Goal: Find specific page/section: Locate a particular part of the current website

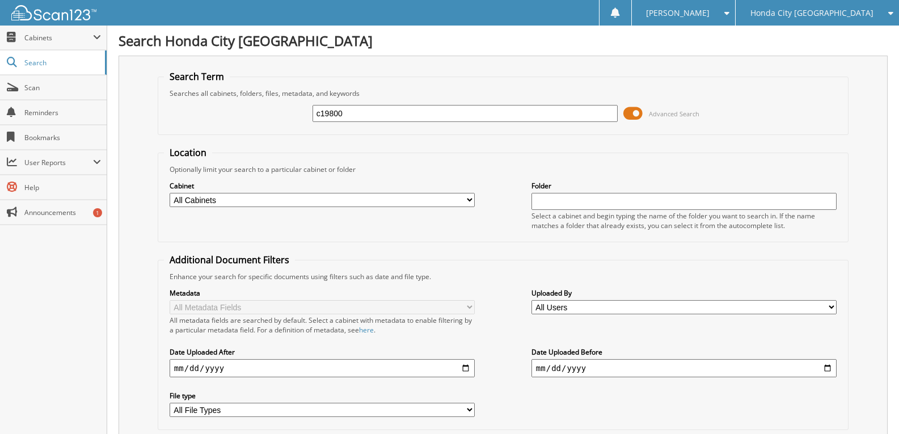
type input "c19800"
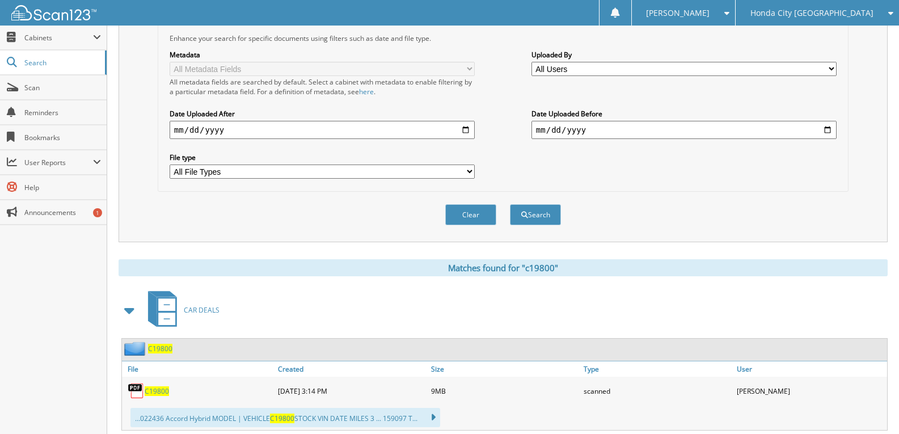
scroll to position [397, 0]
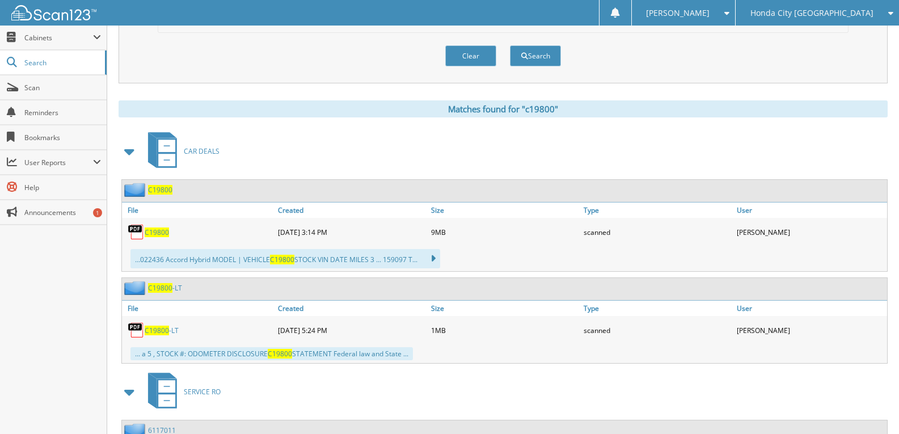
click at [159, 233] on span "C19800" at bounding box center [157, 232] width 24 height 10
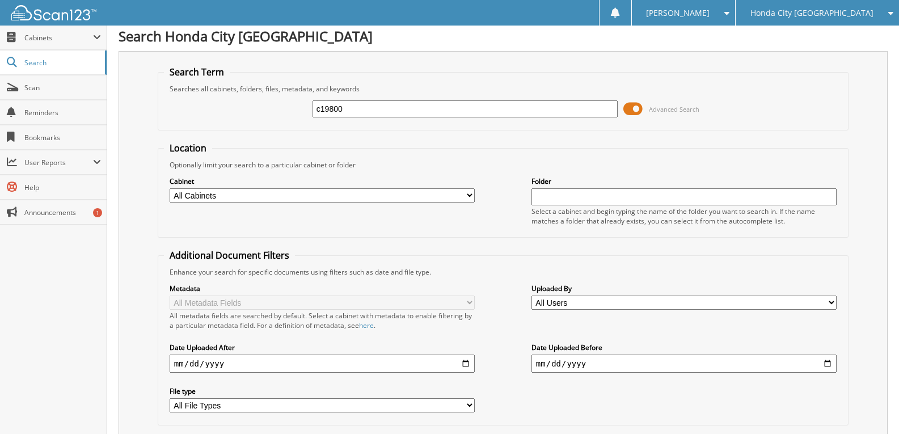
scroll to position [0, 0]
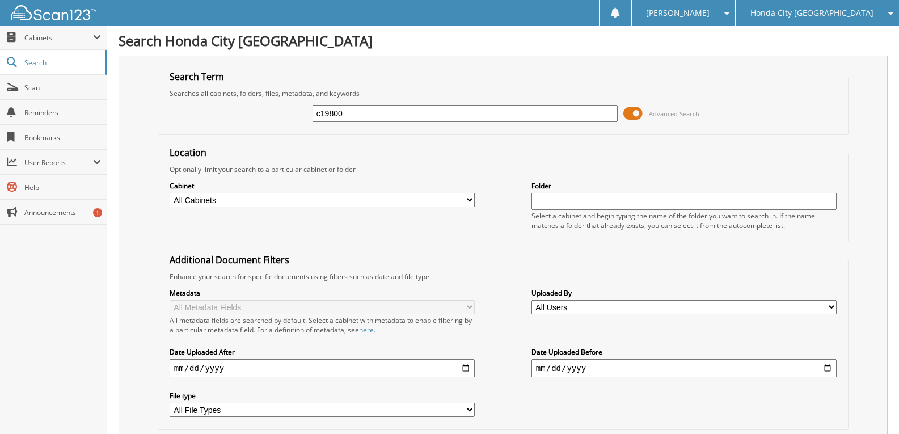
click at [361, 116] on input "c19800" at bounding box center [464, 113] width 305 height 17
type input "c"
type input "C2000"
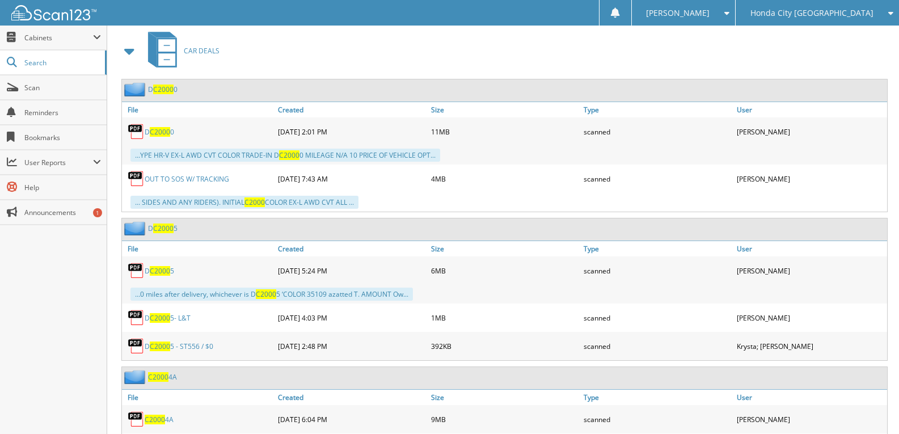
scroll to position [510, 0]
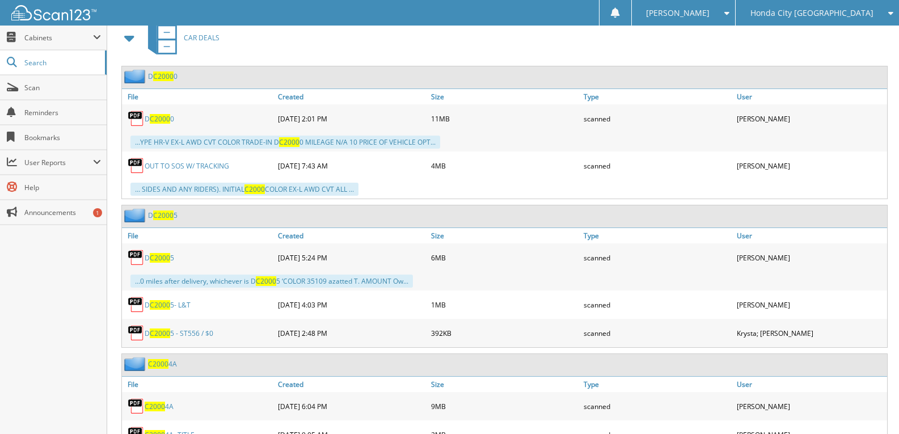
click at [166, 120] on span "C2000" at bounding box center [160, 119] width 20 height 10
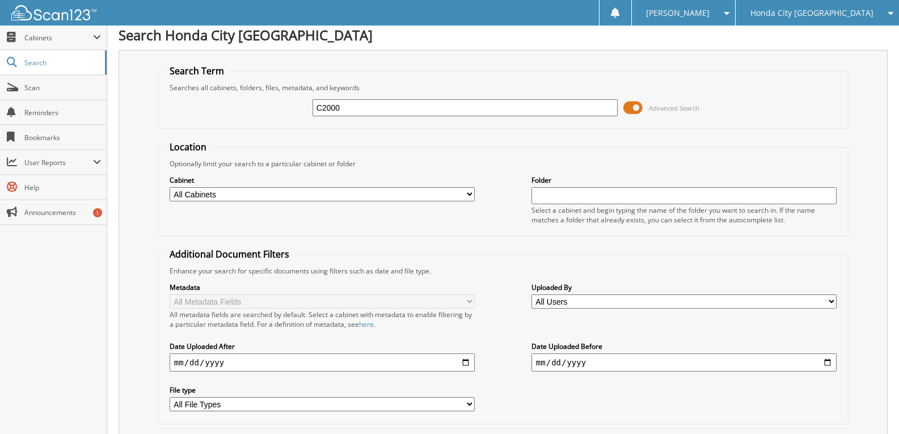
scroll to position [0, 0]
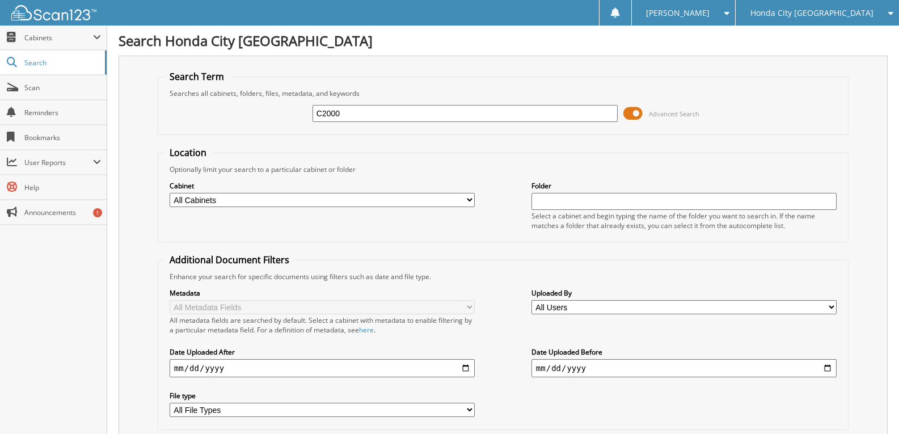
click at [362, 109] on input "C2000" at bounding box center [464, 113] width 305 height 17
type input "C"
type input "P6100"
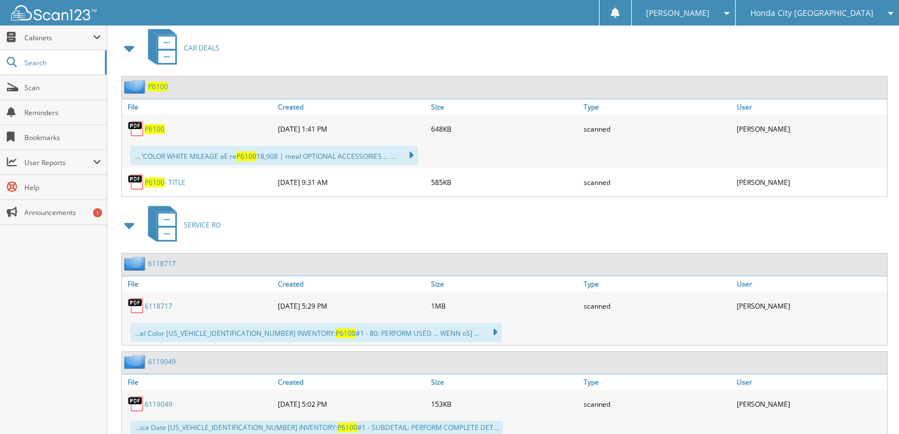
scroll to position [481, 0]
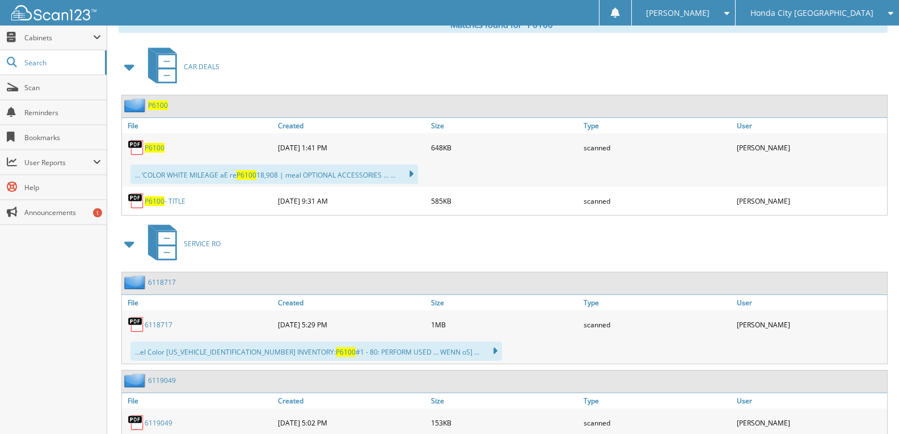
click at [156, 151] on span "P6100" at bounding box center [155, 148] width 20 height 10
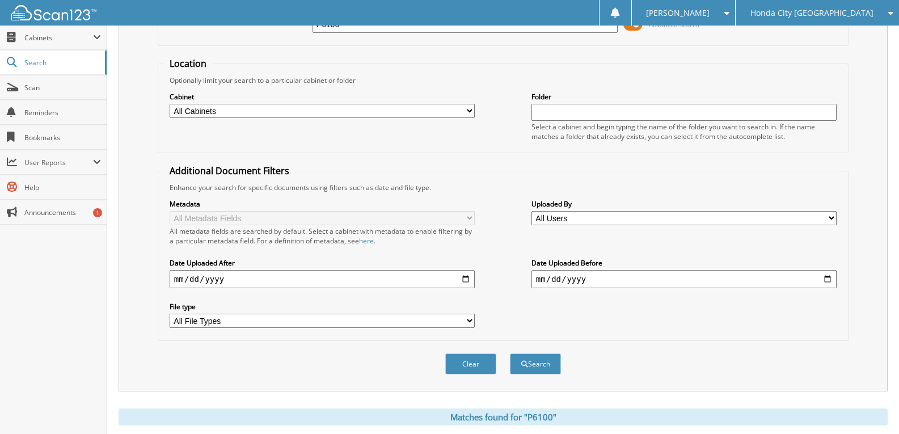
scroll to position [28, 0]
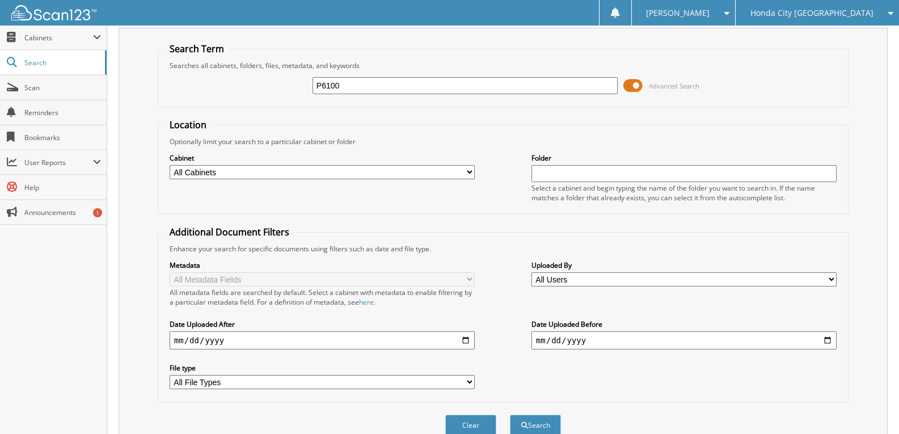
click at [362, 90] on input "P6100" at bounding box center [464, 85] width 305 height 17
type input "P6165"
click at [510, 415] on button "Search" at bounding box center [535, 425] width 51 height 21
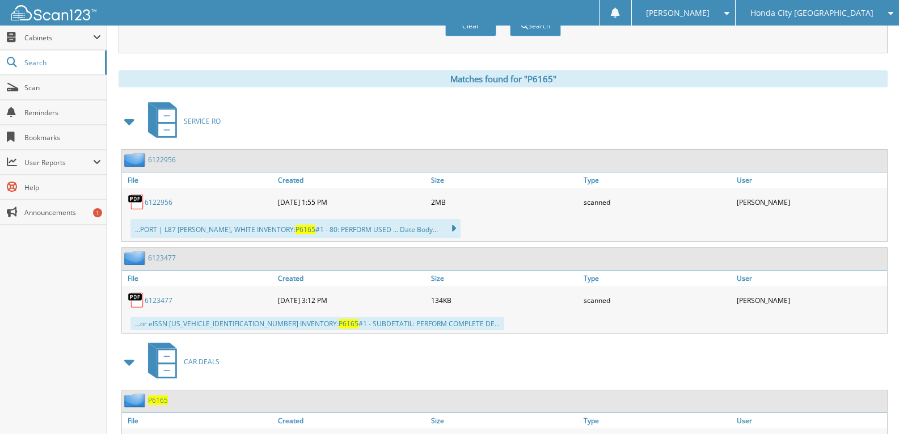
scroll to position [485, 0]
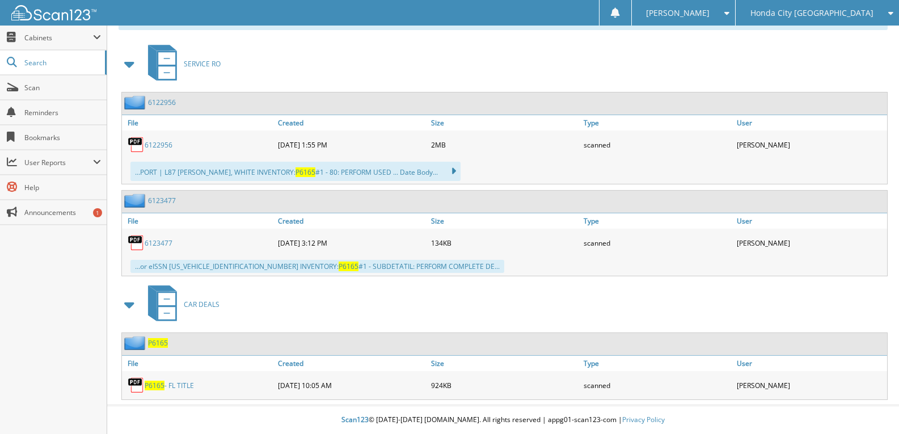
click at [152, 383] on span "P6165" at bounding box center [155, 386] width 20 height 10
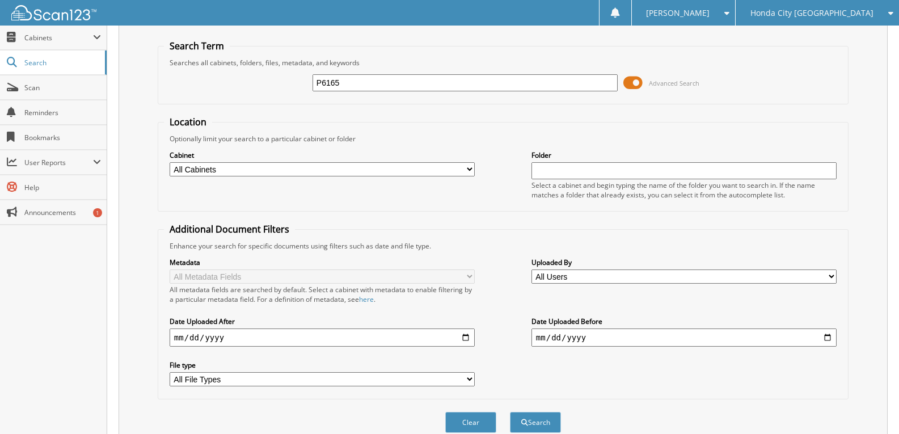
scroll to position [0, 0]
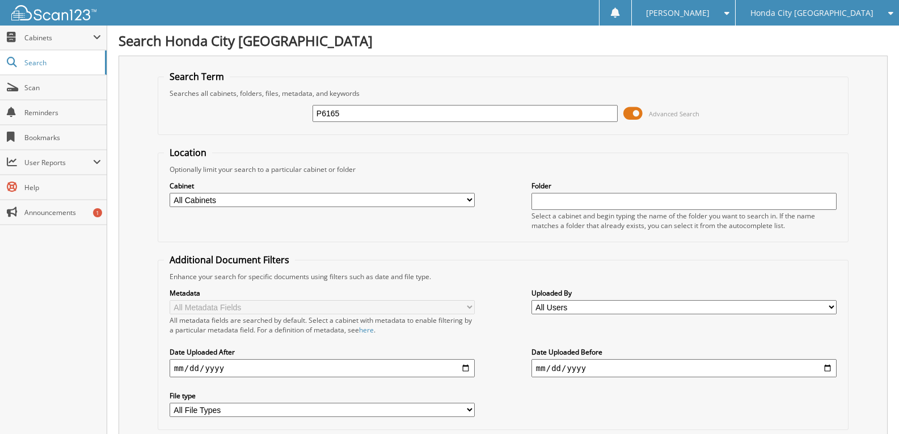
click at [354, 115] on input "P6165" at bounding box center [464, 113] width 305 height 17
type input "P6165A"
click at [384, 109] on input "P6165A" at bounding box center [464, 113] width 305 height 17
type input "P"
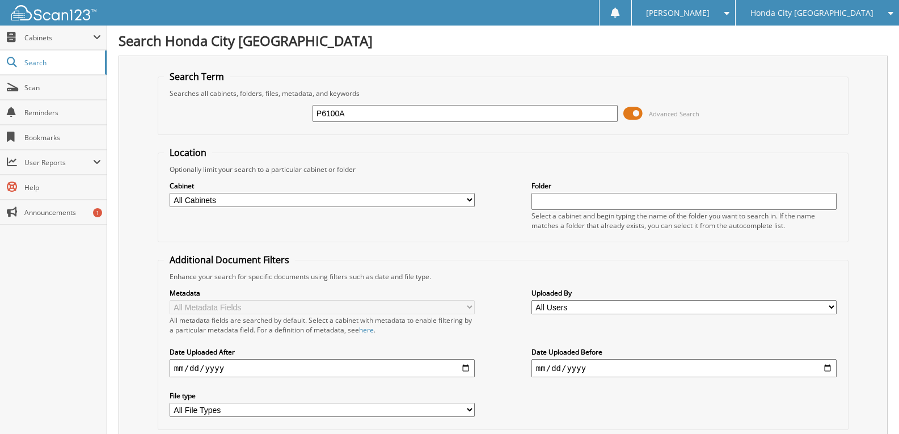
type input "P6100A"
click at [384, 113] on input "P6100A" at bounding box center [464, 113] width 305 height 17
type input "P6101A"
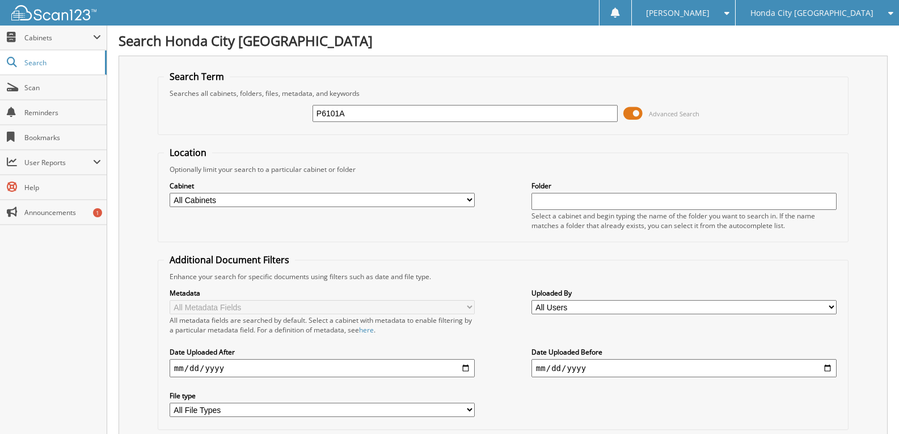
click at [367, 116] on input "P6101A" at bounding box center [464, 113] width 305 height 17
type input "P6025A"
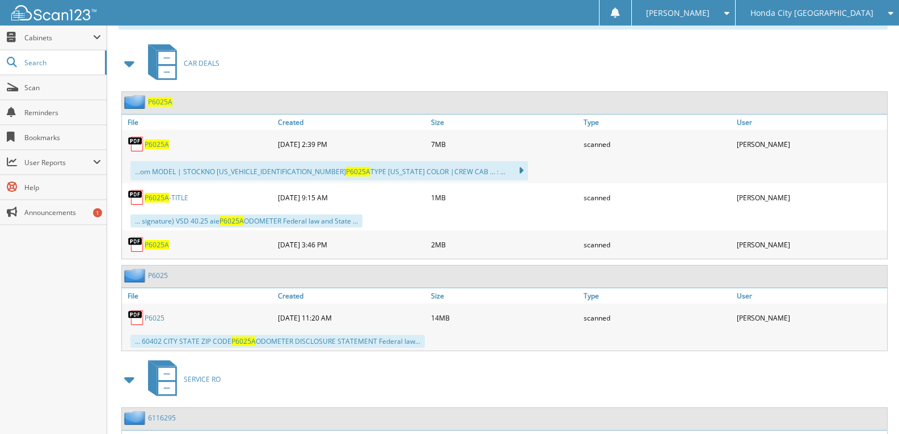
scroll to position [510, 0]
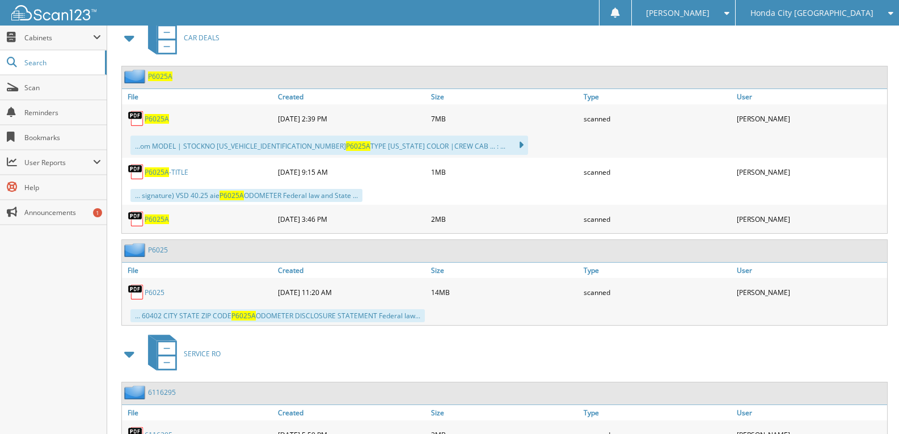
click at [159, 122] on span "P6025A" at bounding box center [157, 119] width 24 height 10
